Goal: Check status

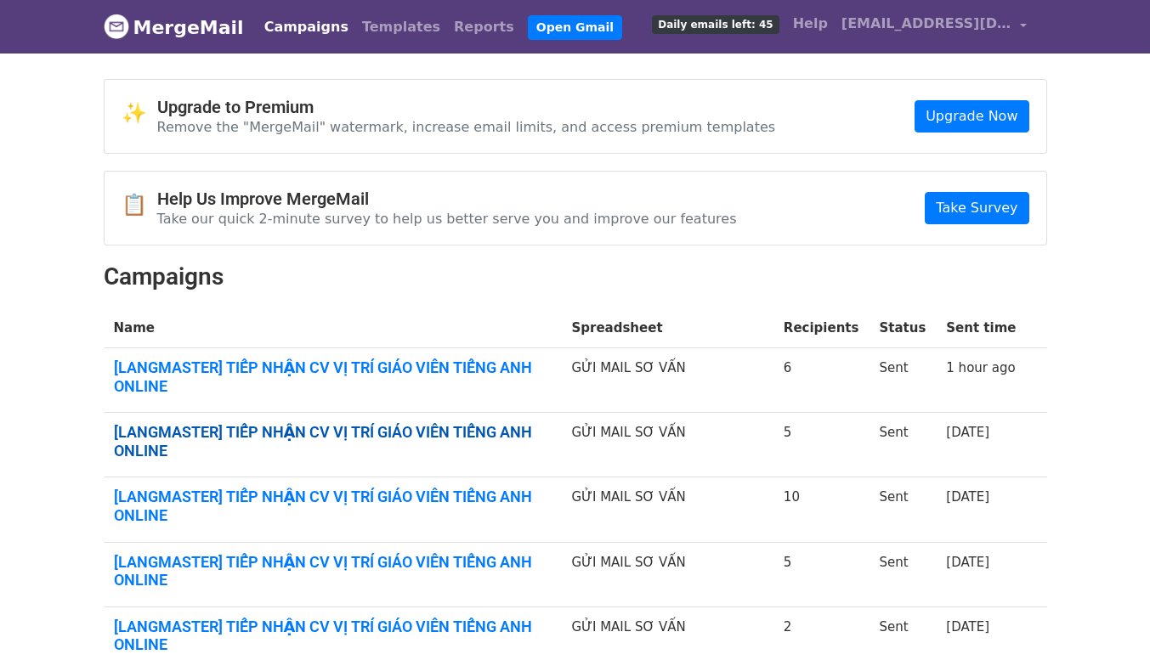
click at [454, 434] on link "[LANGMASTER] TIẾP NHẬN CV VỊ TRÍ GIÁO VIÊN TIẾNG ANH ONLINE" at bounding box center [333, 441] width 438 height 37
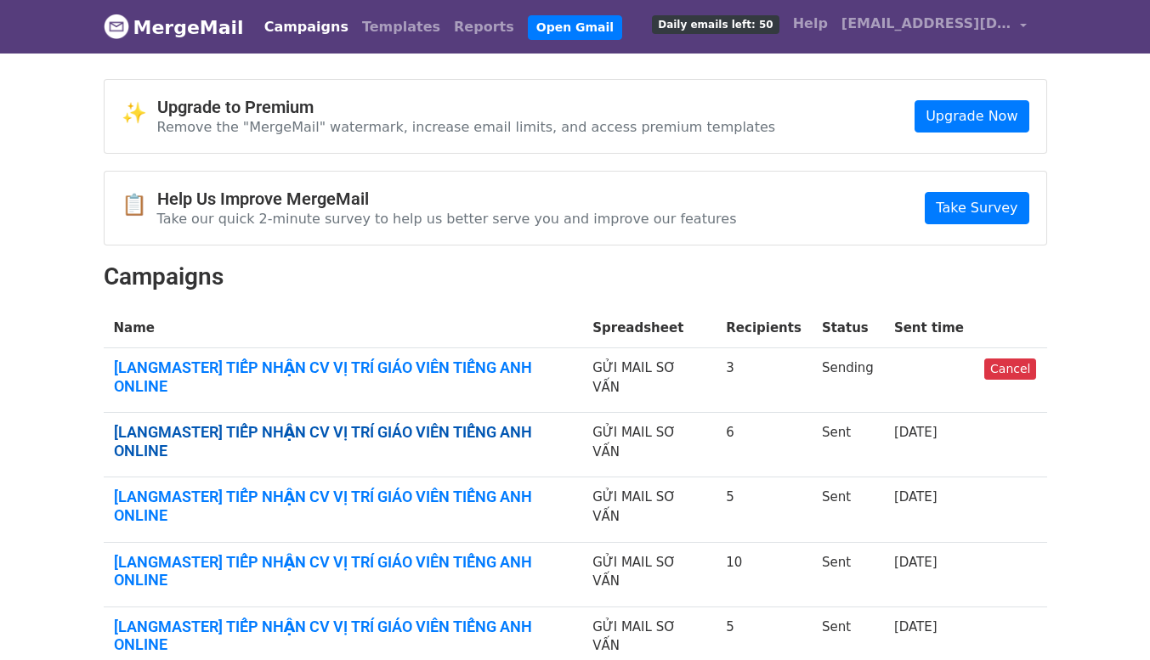
click at [477, 423] on link "[LANGMASTER] TIẾP NHẬN CV VỊ TRÍ GIÁO VIÊN TIẾNG ANH ONLINE" at bounding box center [343, 441] width 459 height 37
